Goal: Use online tool/utility: Utilize a website feature to perform a specific function

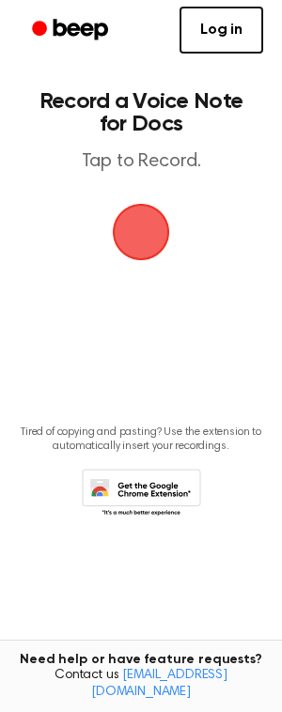
click at [117, 268] on main "Record a Voice Note for Docs Tap to Record. Tired of copying and pasting? Use t…" at bounding box center [141, 326] width 282 height 652
click at [136, 237] on span "button" at bounding box center [140, 231] width 72 height 72
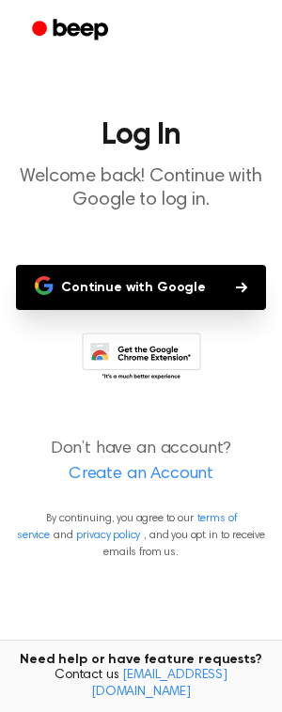
click at [155, 294] on button "Continue with Google" at bounding box center [141, 287] width 250 height 45
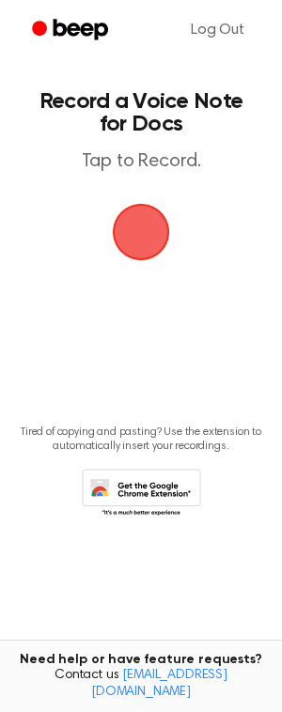
click at [125, 247] on span "button" at bounding box center [141, 232] width 87 height 87
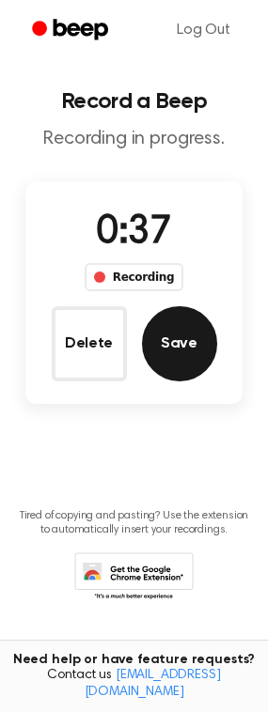
click at [193, 363] on button "Save" at bounding box center [179, 343] width 75 height 75
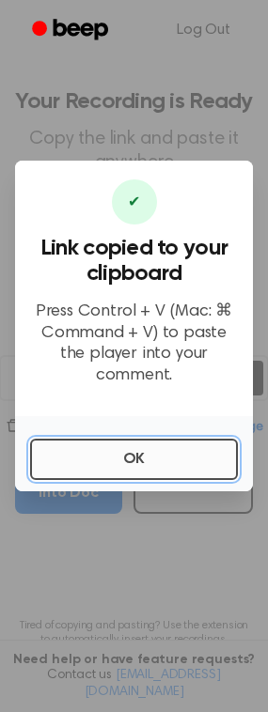
click at [164, 452] on button "OK" at bounding box center [134, 459] width 208 height 41
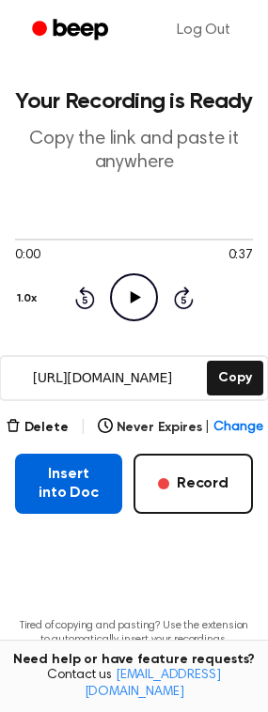
click at [91, 490] on button "Insert into Doc" at bounding box center [68, 484] width 107 height 60
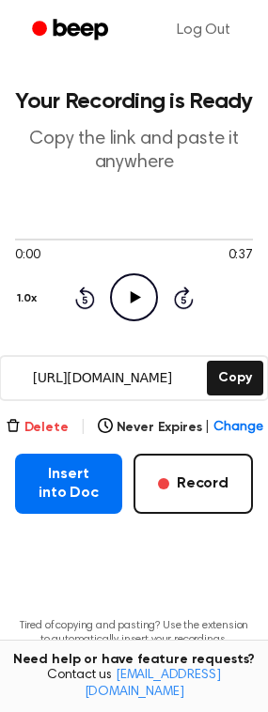
click at [42, 427] on button "Delete" at bounding box center [37, 428] width 63 height 20
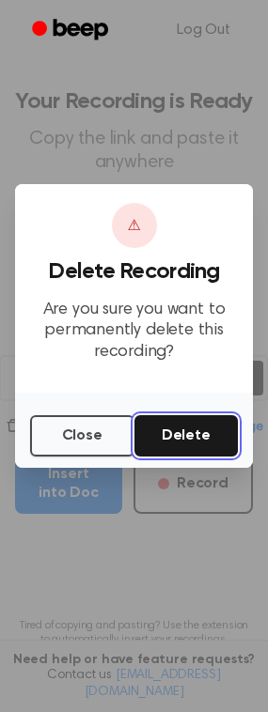
click at [184, 437] on button "Delete" at bounding box center [186, 435] width 104 height 41
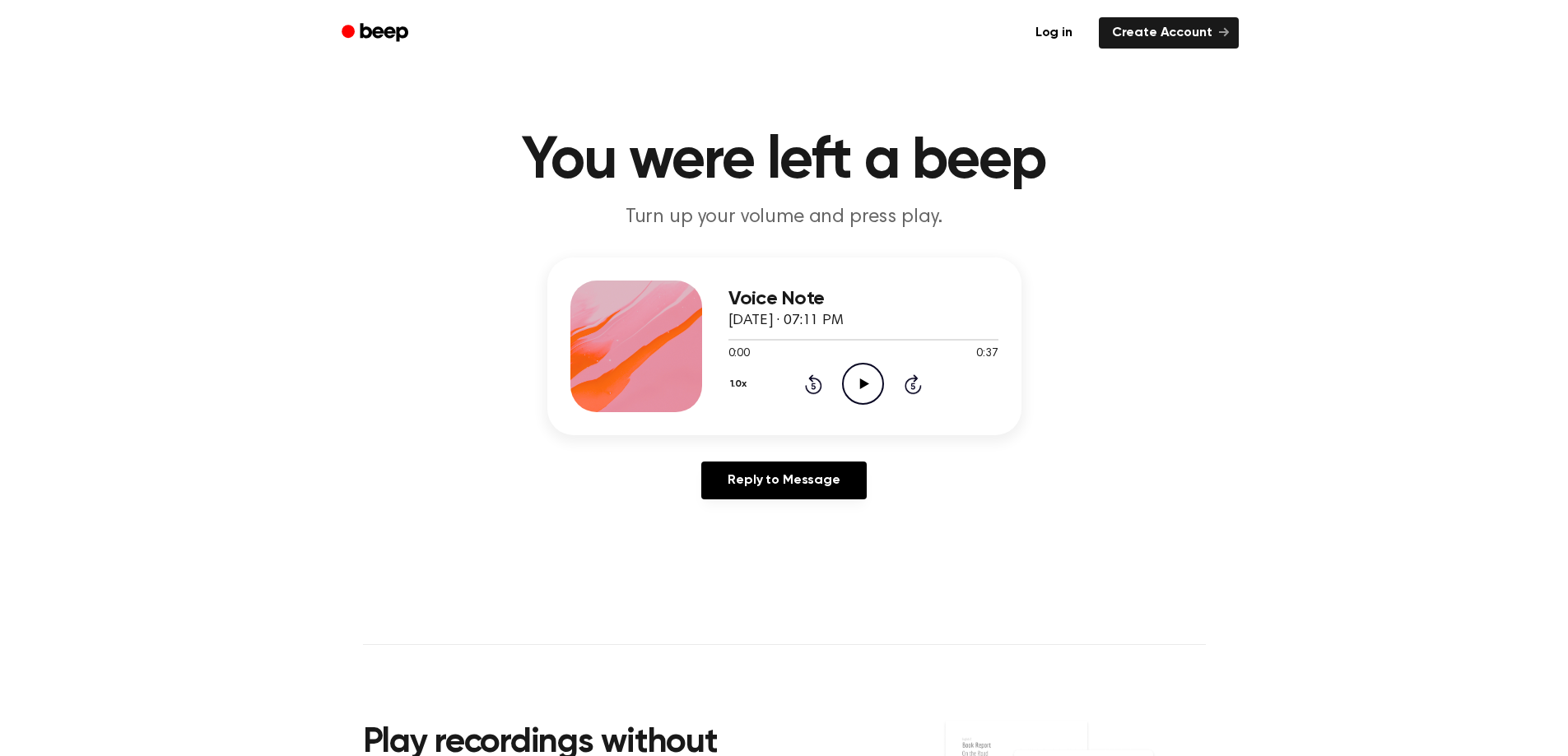
click at [856, 381] on icon "Play Audio" at bounding box center [863, 384] width 42 height 42
click at [864, 385] on icon "Pause Audio" at bounding box center [863, 384] width 42 height 42
